Goal: Task Accomplishment & Management: Manage account settings

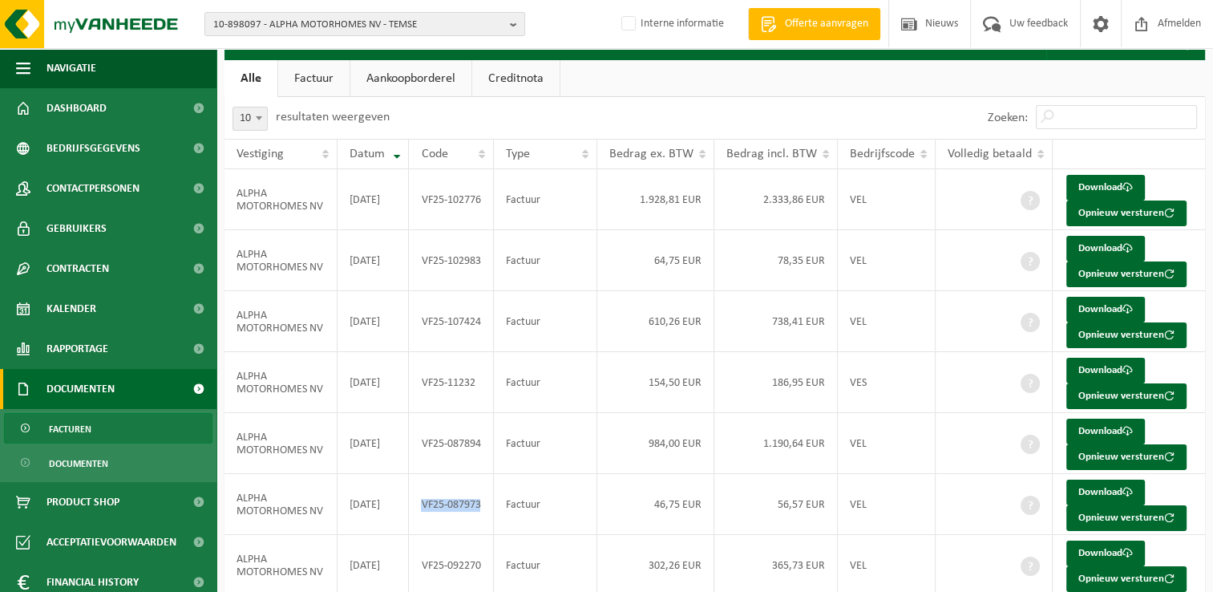
click at [334, 22] on span "10-898097 - ALPHA MOTORHOMES NV - TEMSE" at bounding box center [358, 25] width 290 height 24
paste input "10-967475"
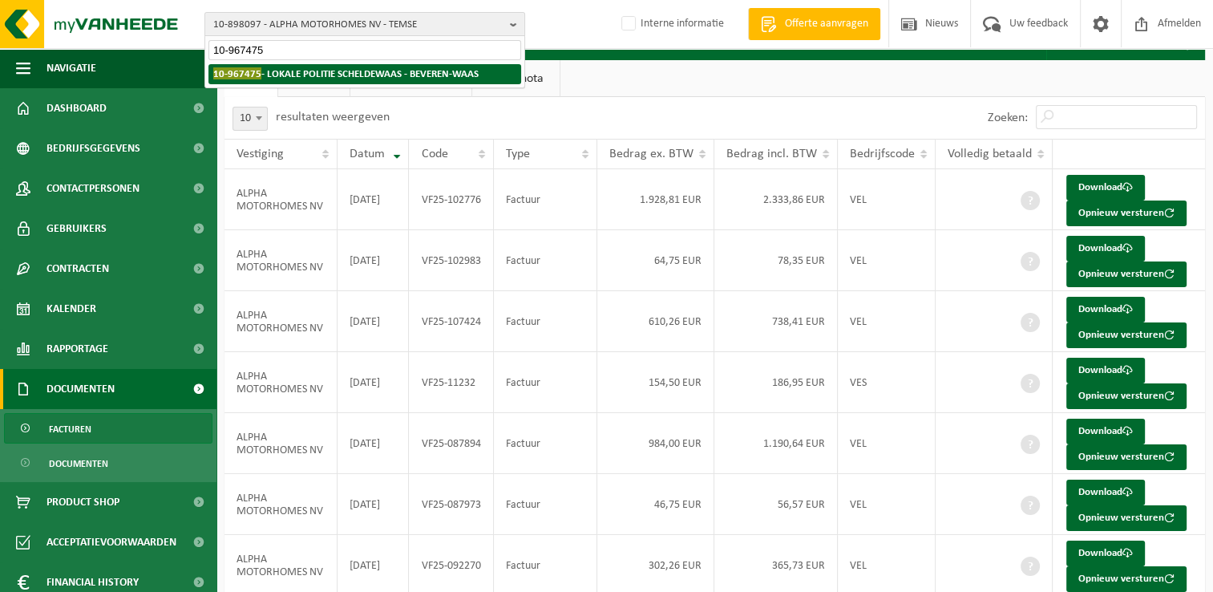
type input "10-967475"
click at [298, 77] on strong "10-967475 - LOKALE POLITIE SCHELDEWAAS - BEVEREN-WAAS" at bounding box center [345, 73] width 265 height 12
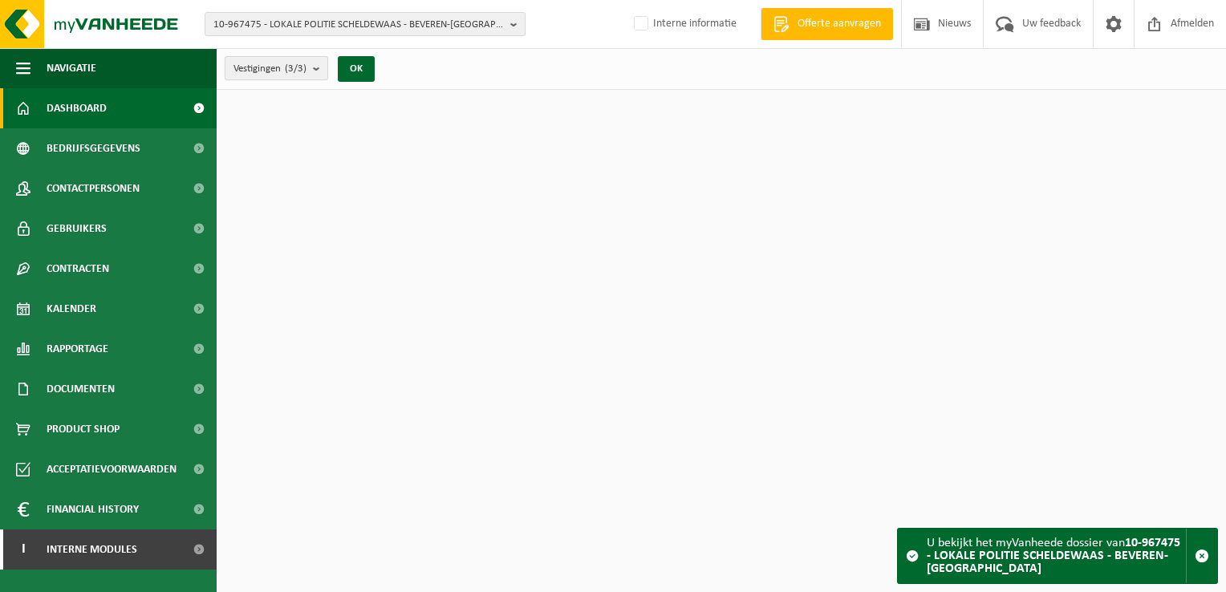
click at [276, 77] on span "Vestigingen (3/3)" at bounding box center [269, 69] width 73 height 24
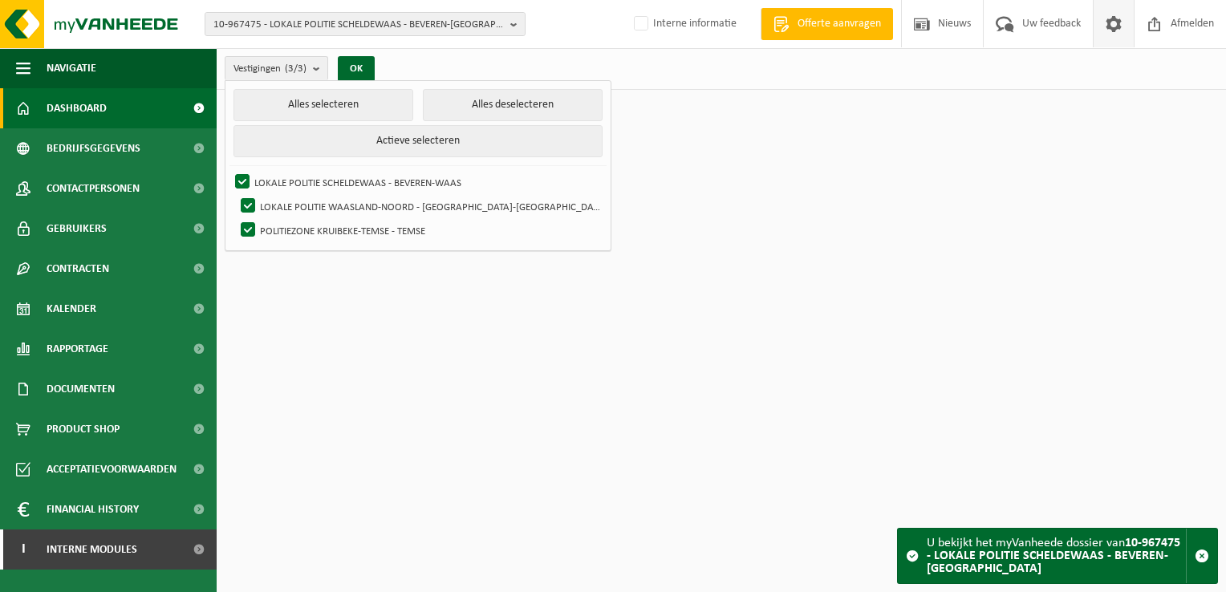
click at [1107, 34] on span at bounding box center [1113, 23] width 24 height 47
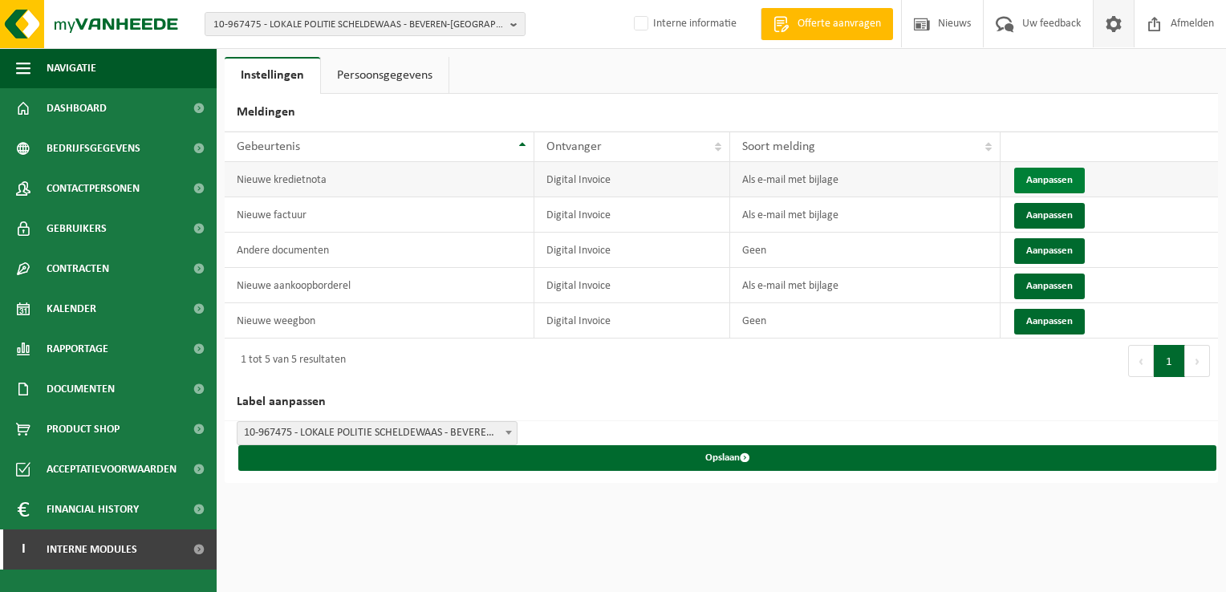
click at [1063, 178] on button "Aanpassen" at bounding box center [1049, 181] width 71 height 26
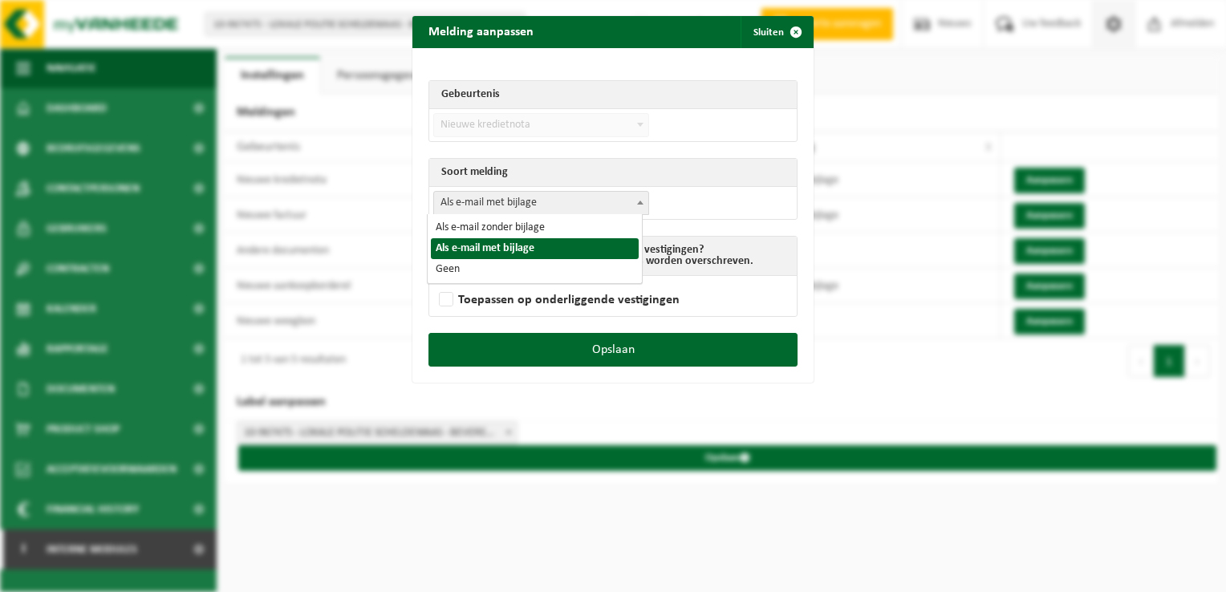
click at [494, 201] on span "Als e-mail met bijlage" at bounding box center [541, 203] width 214 height 22
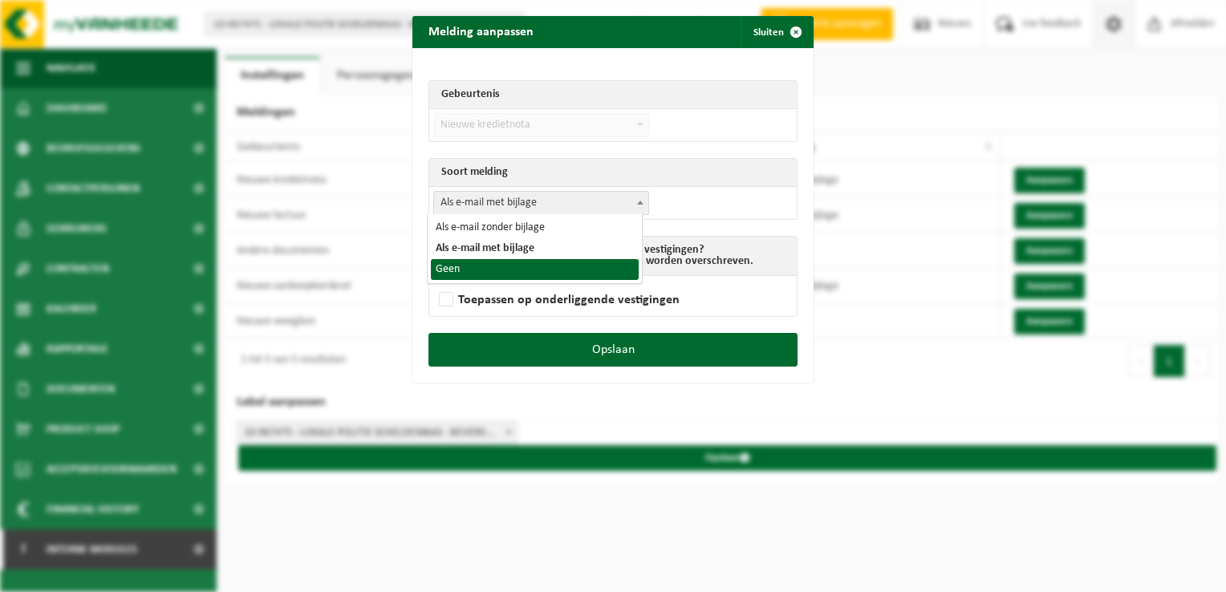
select select "1"
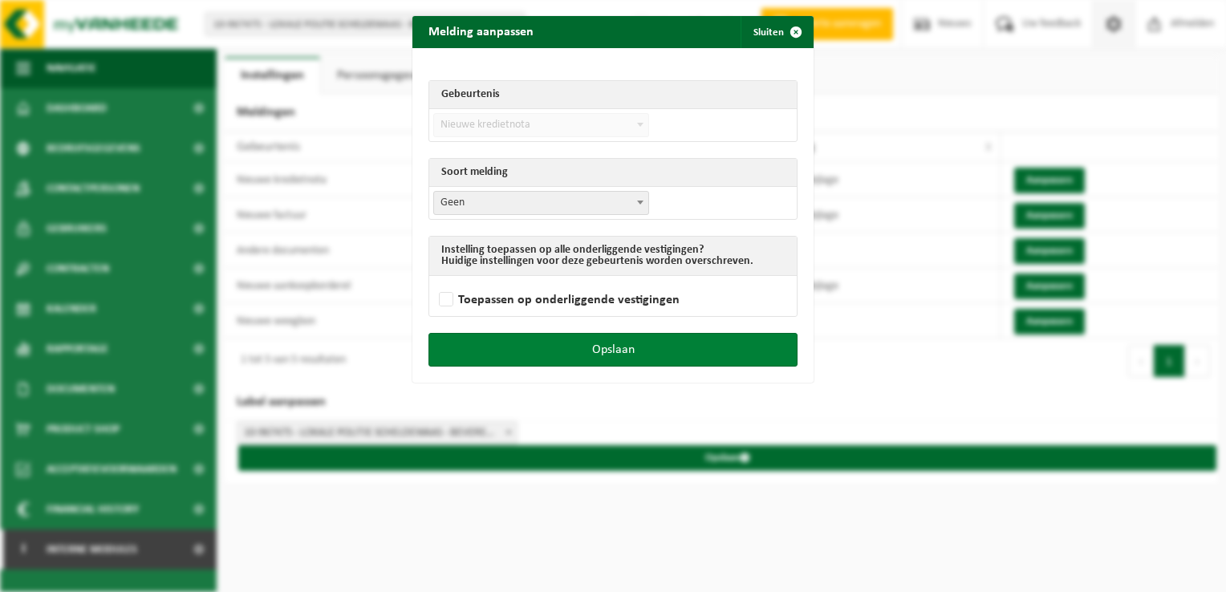
click at [675, 336] on button "Opslaan" at bounding box center [612, 350] width 369 height 34
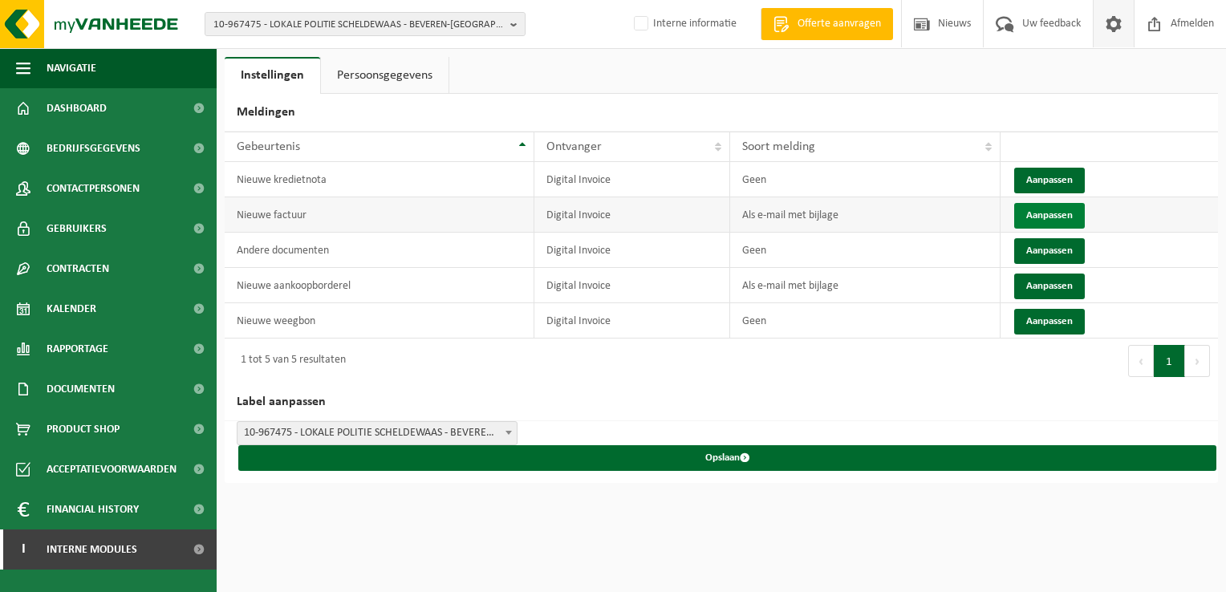
click at [1041, 212] on button "Aanpassen" at bounding box center [1049, 216] width 71 height 26
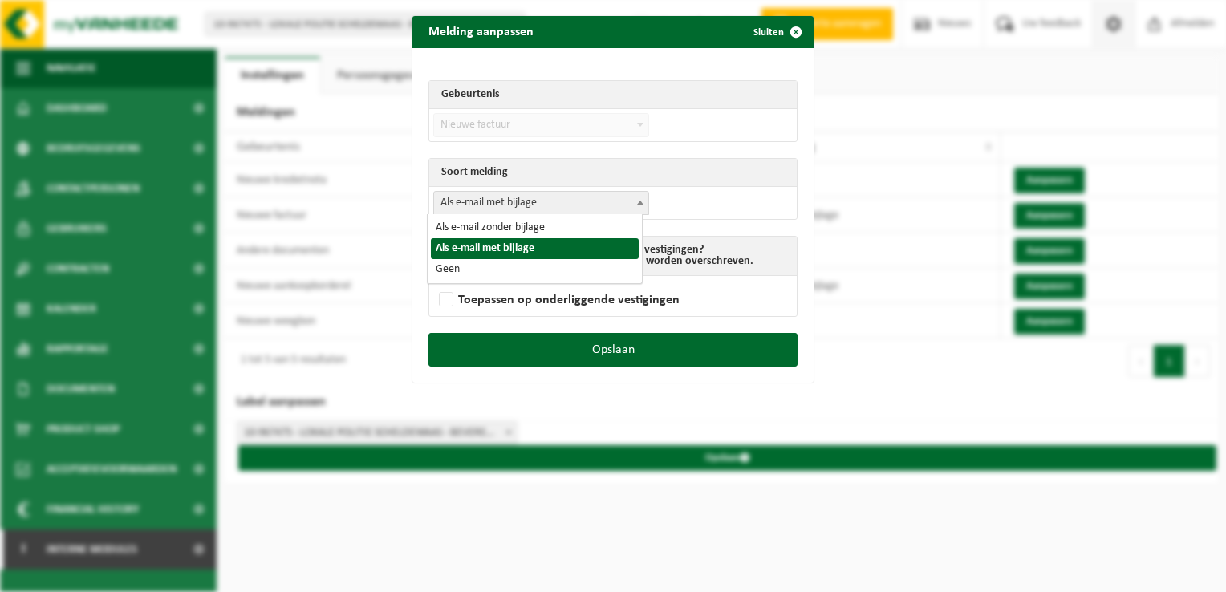
drag, startPoint x: 552, startPoint y: 201, endPoint x: 529, endPoint y: 229, distance: 37.1
click at [552, 200] on span "Als e-mail met bijlage" at bounding box center [541, 203] width 214 height 22
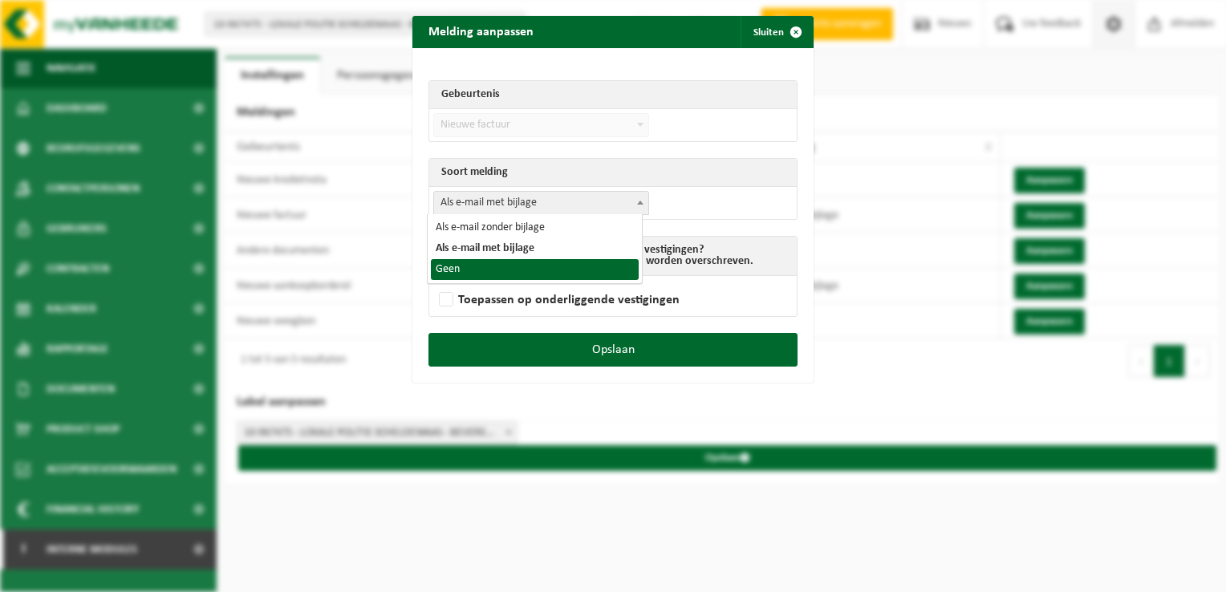
click at [487, 281] on span "Als e-mail zonder bijlage Als e-mail met bijlage Geen" at bounding box center [534, 248] width 214 height 69
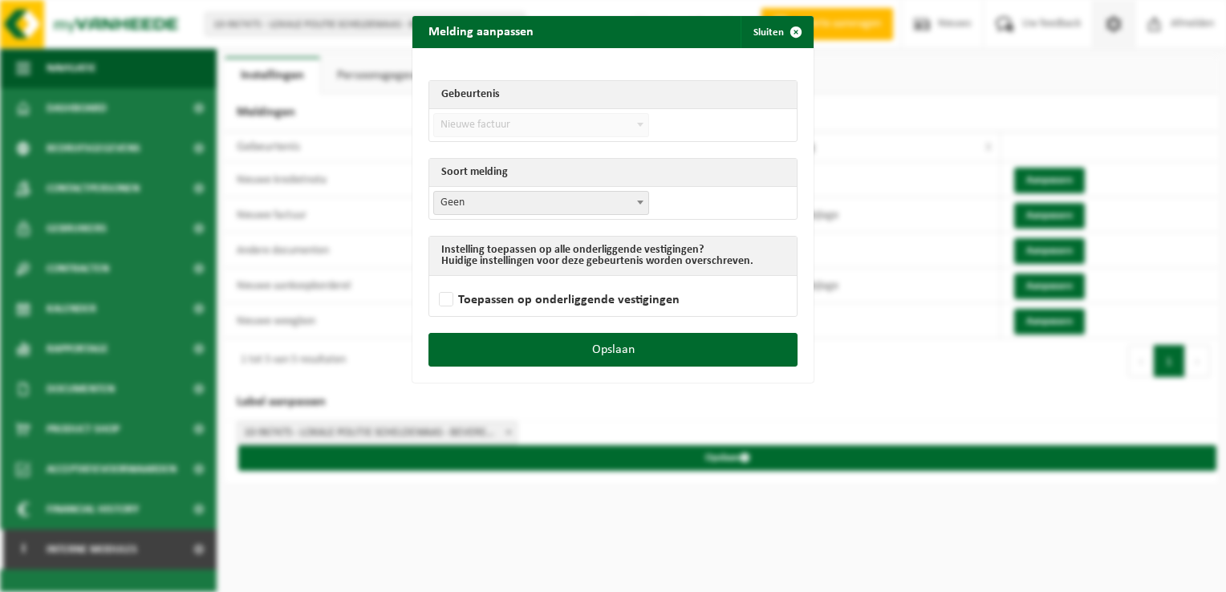
select select "1"
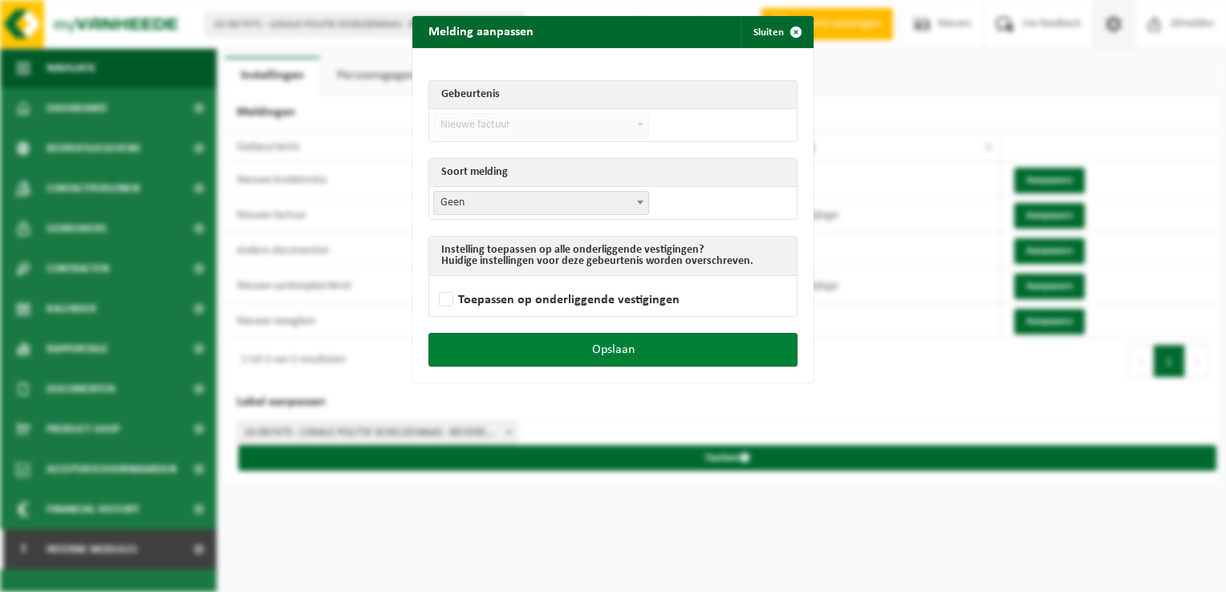
click at [696, 348] on button "Opslaan" at bounding box center [612, 350] width 369 height 34
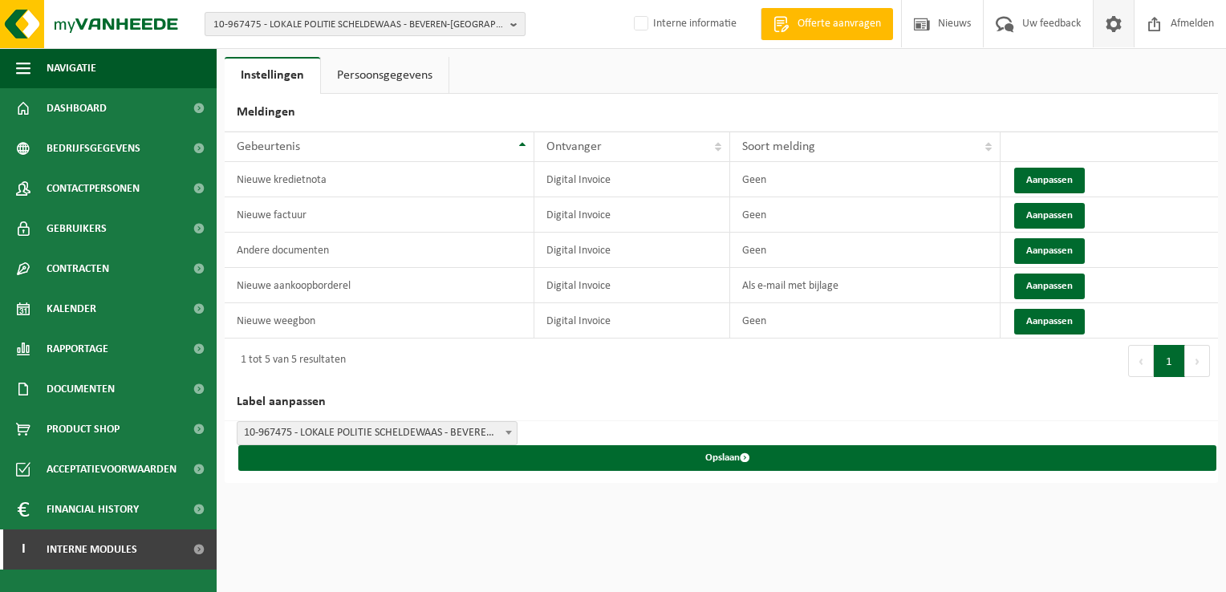
click at [305, 18] on span "10-967475 - LOKALE POLITIE SCHELDEWAAS - BEVEREN-WAAS" at bounding box center [358, 25] width 290 height 24
type input "10-980190"
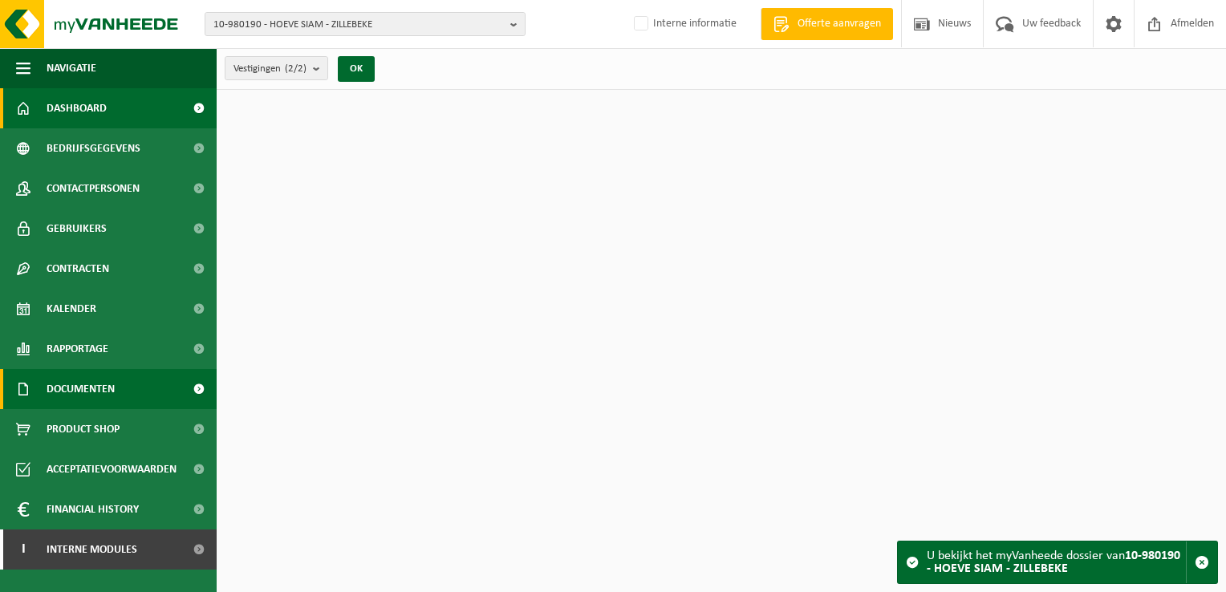
click at [137, 387] on link "Documenten" at bounding box center [108, 389] width 217 height 40
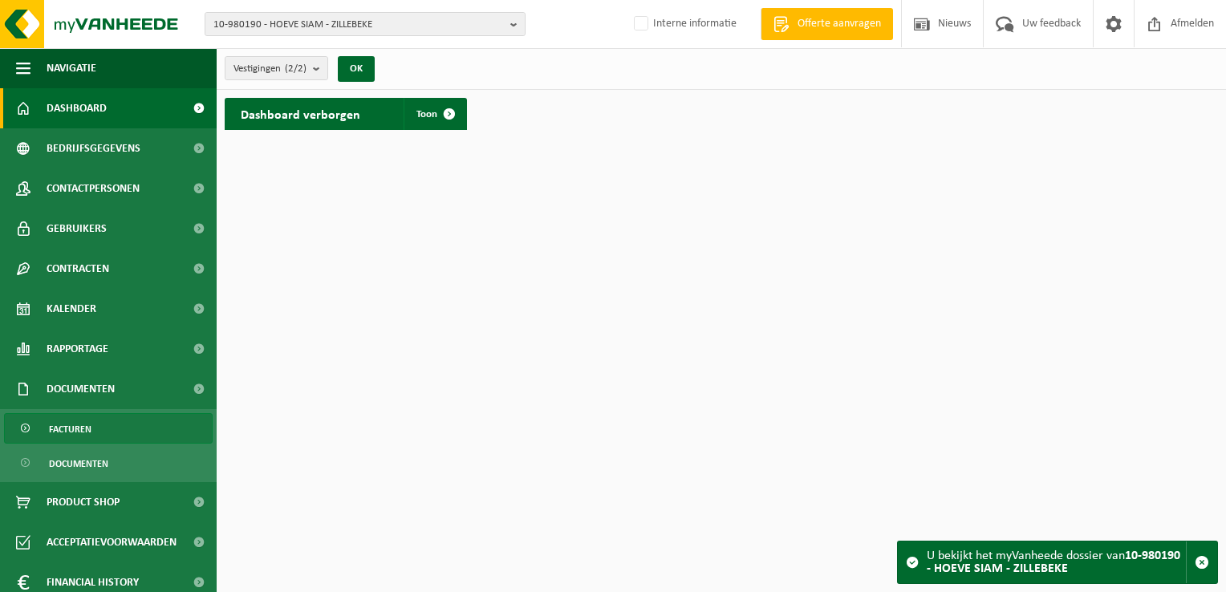
click at [109, 432] on link "Facturen" at bounding box center [108, 428] width 209 height 30
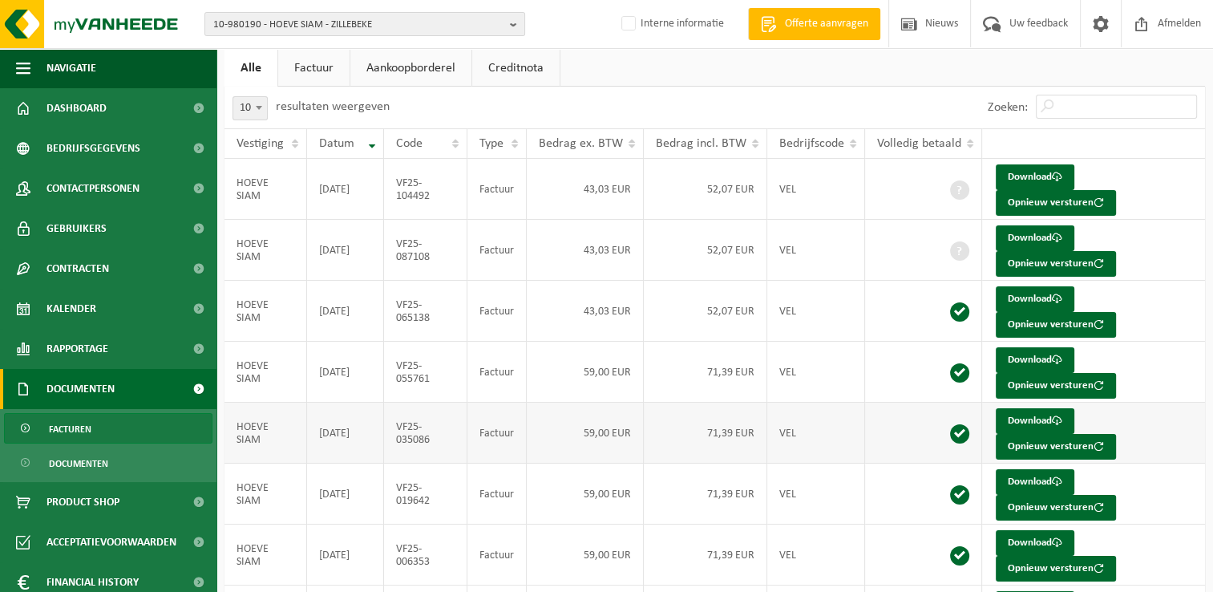
scroll to position [80, 0]
click at [1041, 204] on button "Opnieuw versturen" at bounding box center [1056, 203] width 120 height 26
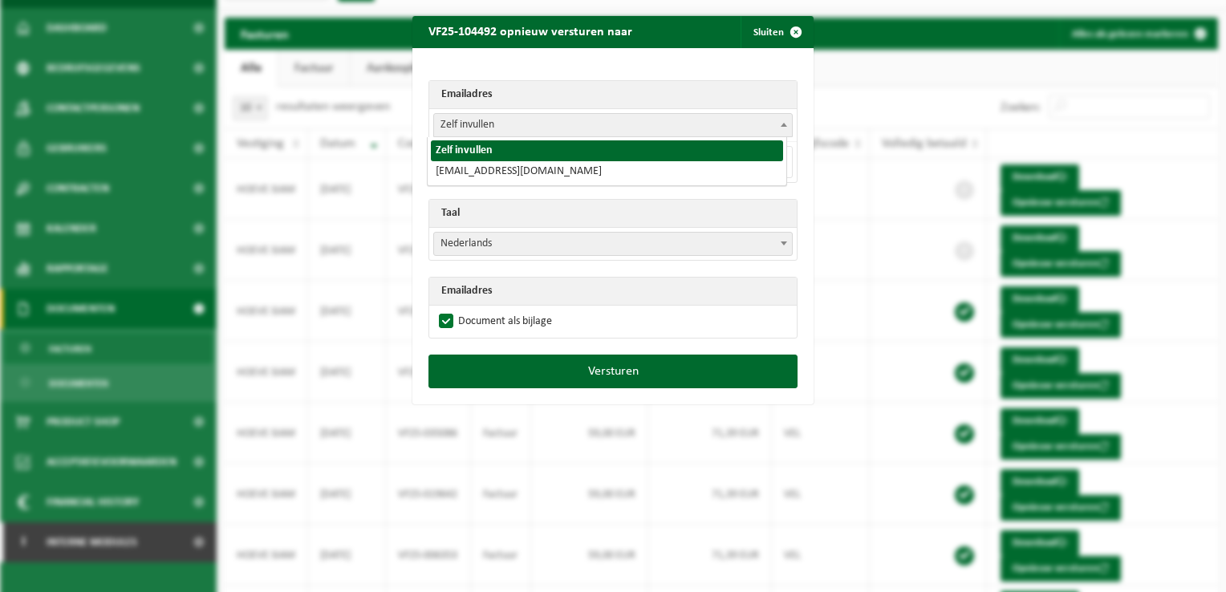
click at [606, 124] on span "Zelf invullen" at bounding box center [613, 125] width 358 height 22
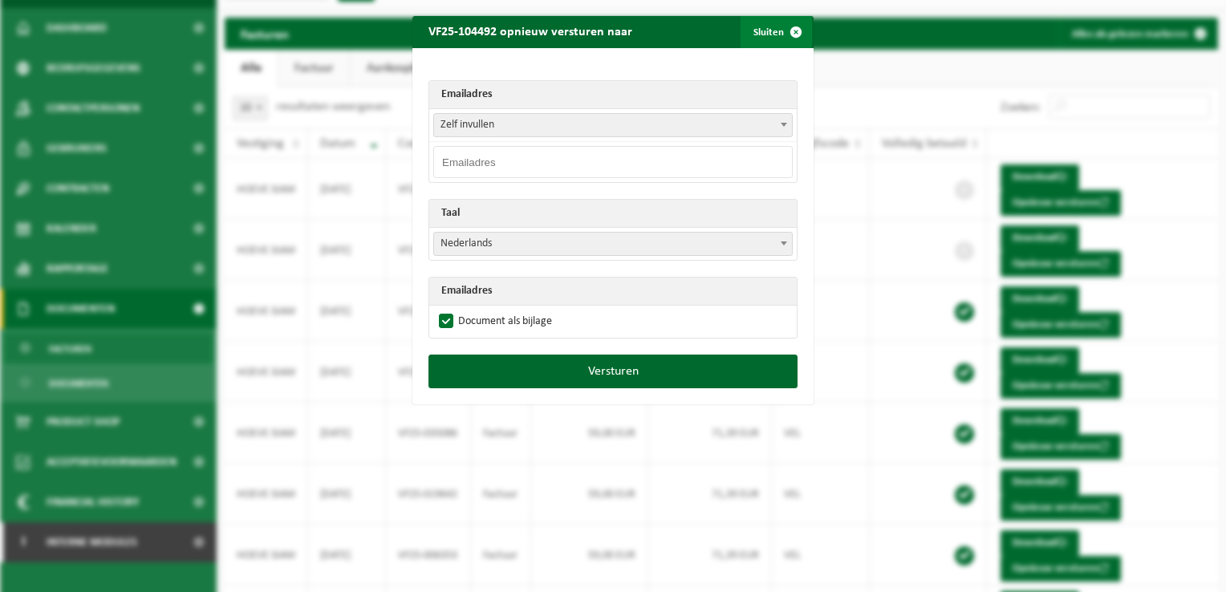
click at [792, 30] on span "button" at bounding box center [796, 32] width 32 height 32
